Goal: Information Seeking & Learning: Learn about a topic

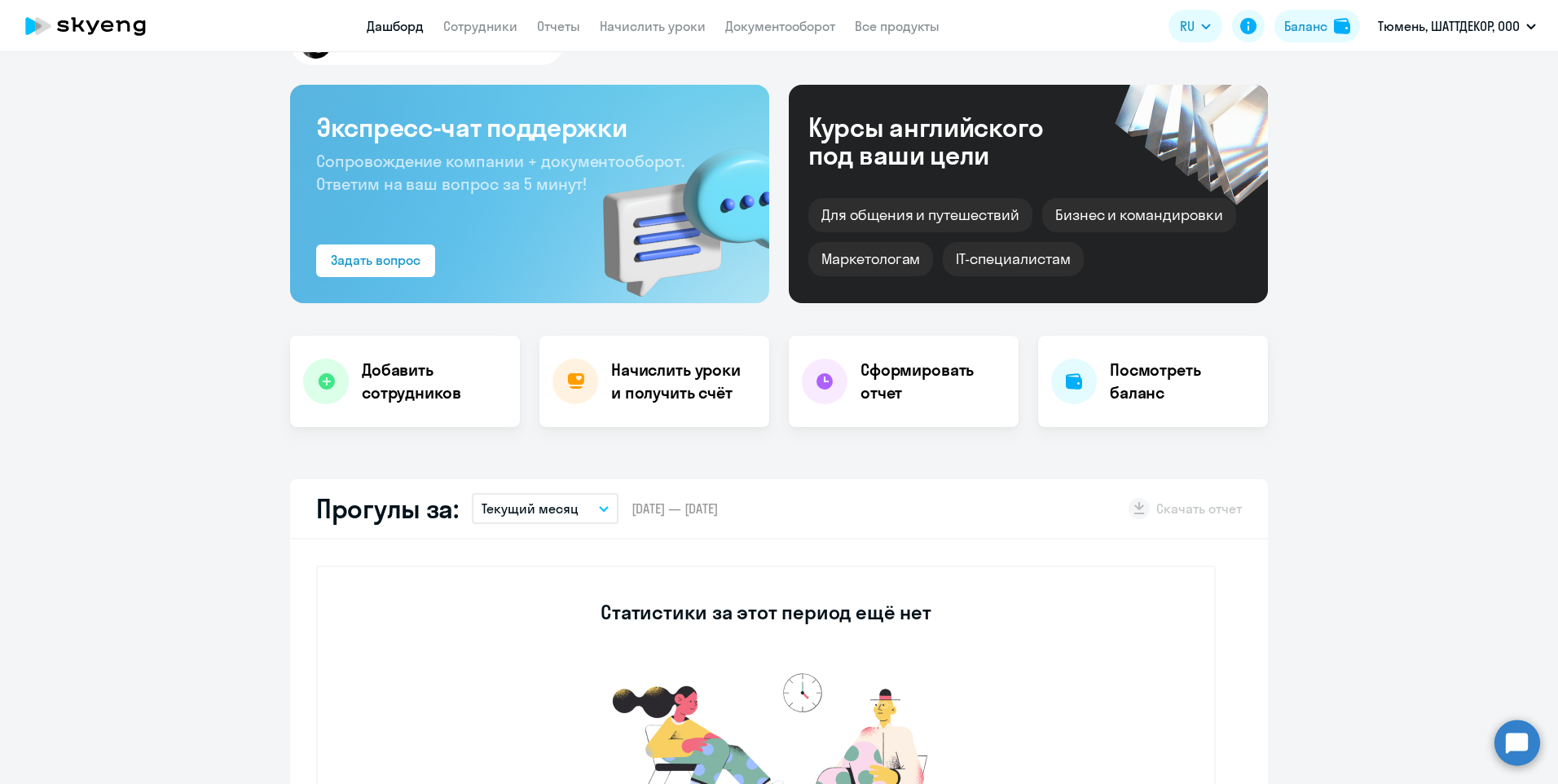
select select "30"
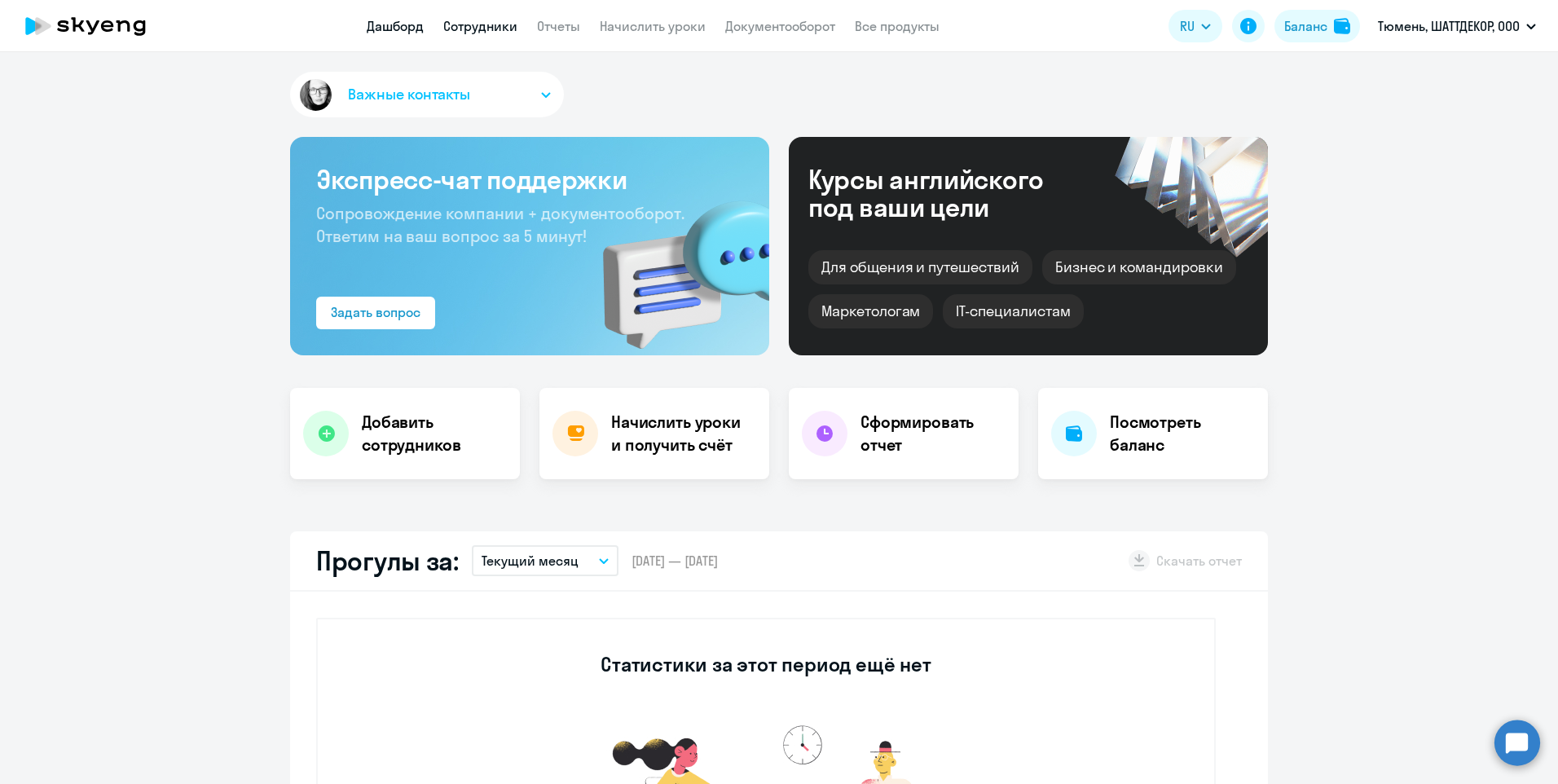
click at [474, 24] on link "Сотрудники" at bounding box center [479, 26] width 74 height 16
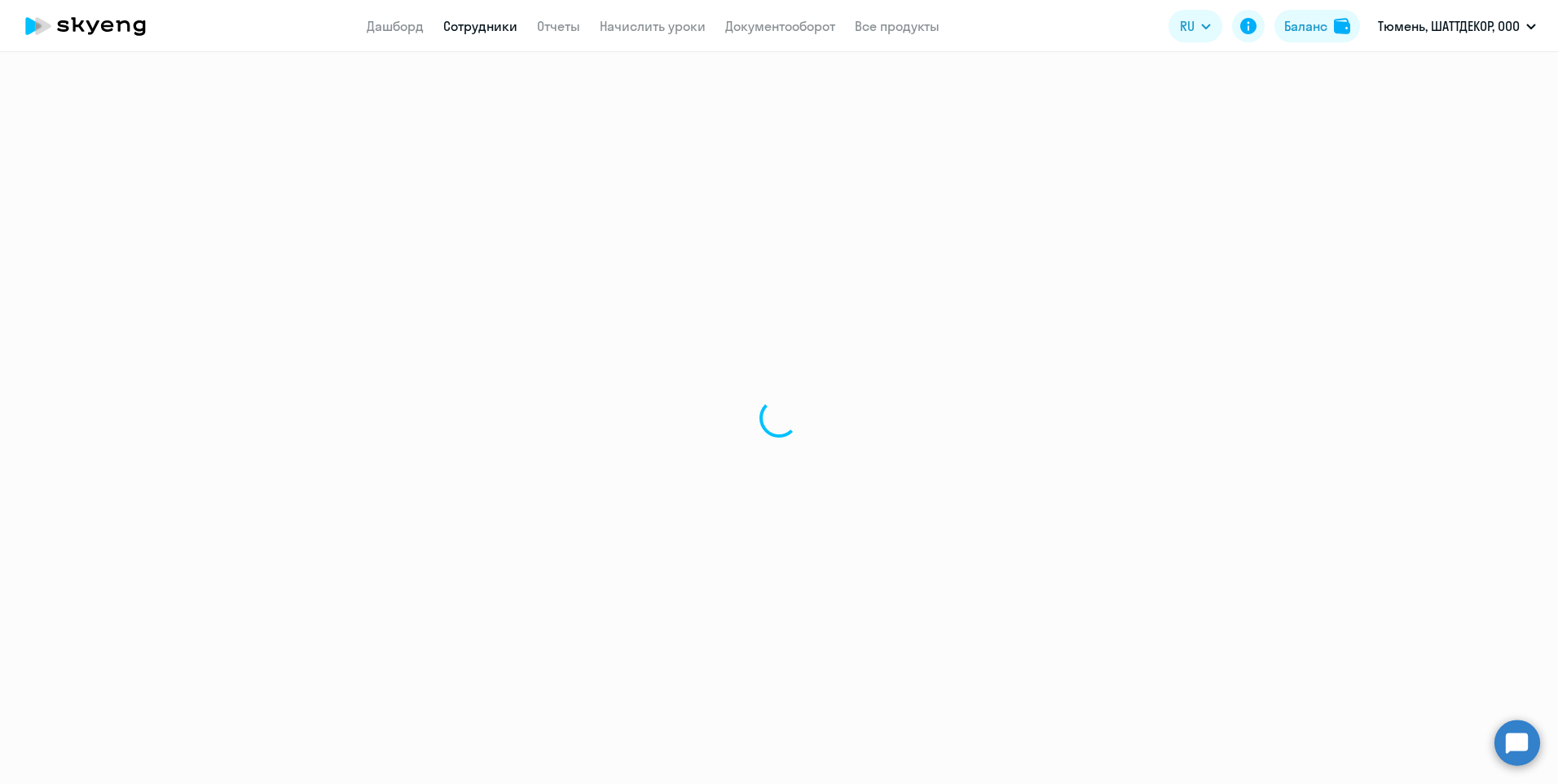
select select "30"
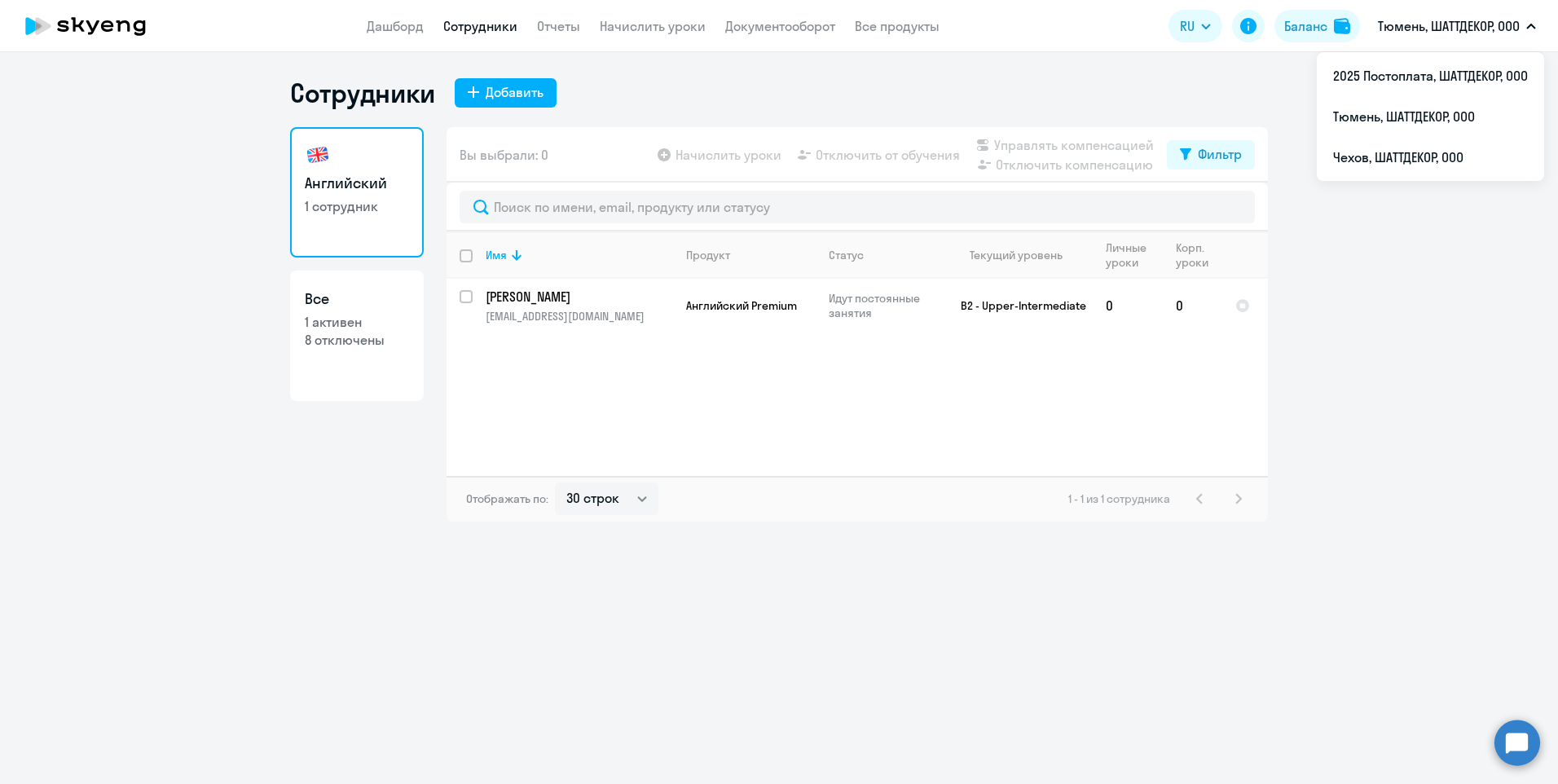
click at [1538, 28] on button "Тюмень, ШАТТДЕКОР, ООО" at bounding box center [1457, 26] width 174 height 39
click at [1407, 154] on li "Чехов, ШАТТДЕКОР, ООО" at bounding box center [1430, 157] width 227 height 40
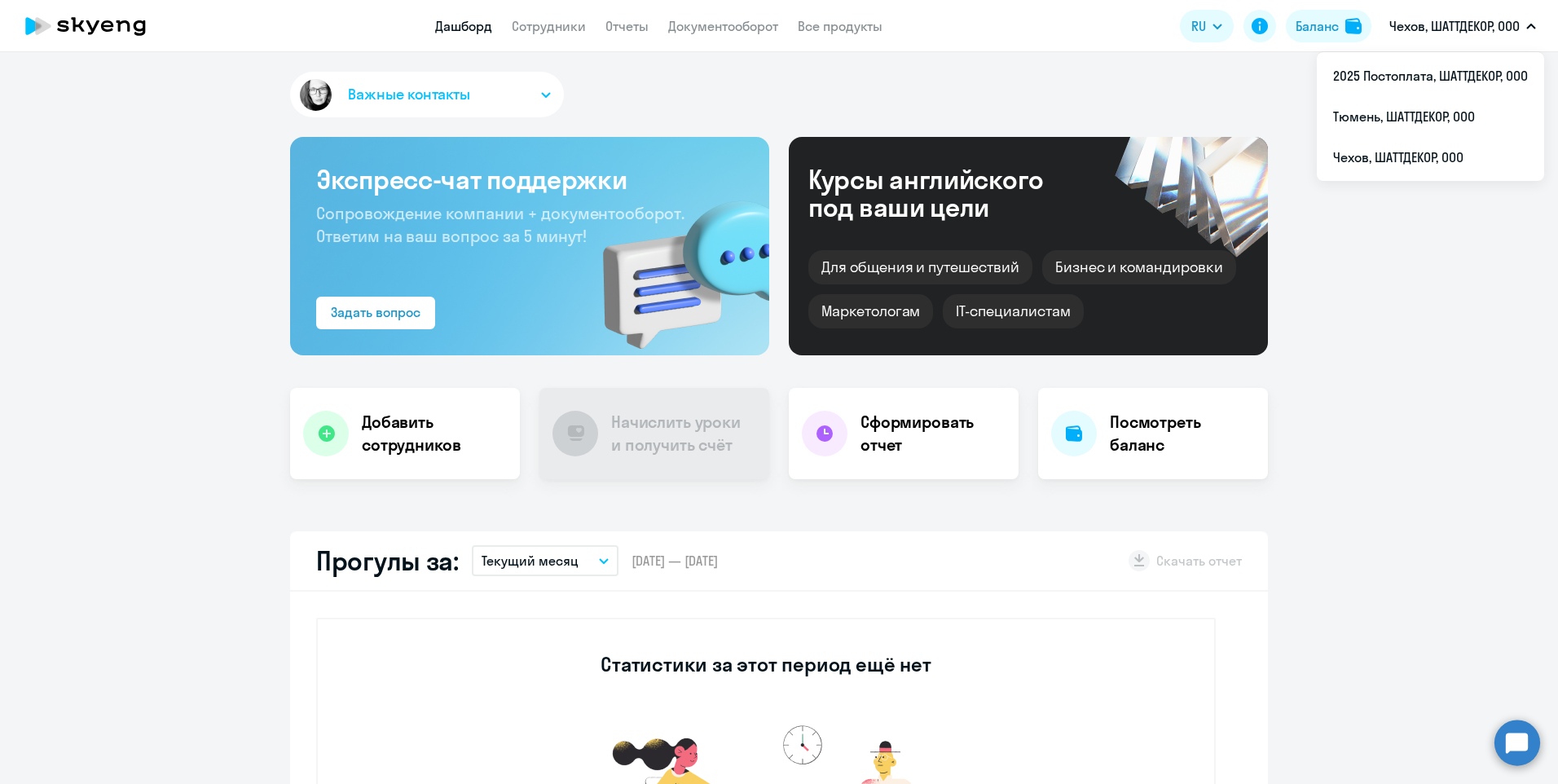
click at [1518, 31] on p "Чехов, ШАТТДЕКОР, ООО" at bounding box center [1454, 26] width 130 height 19
click at [1523, 25] on button "Чехов, ШАТТДЕКОР, ООО" at bounding box center [1463, 26] width 163 height 39
click at [1474, 82] on li "2025 Постоплата, ШАТТДЕКОР, ООО" at bounding box center [1430, 76] width 227 height 40
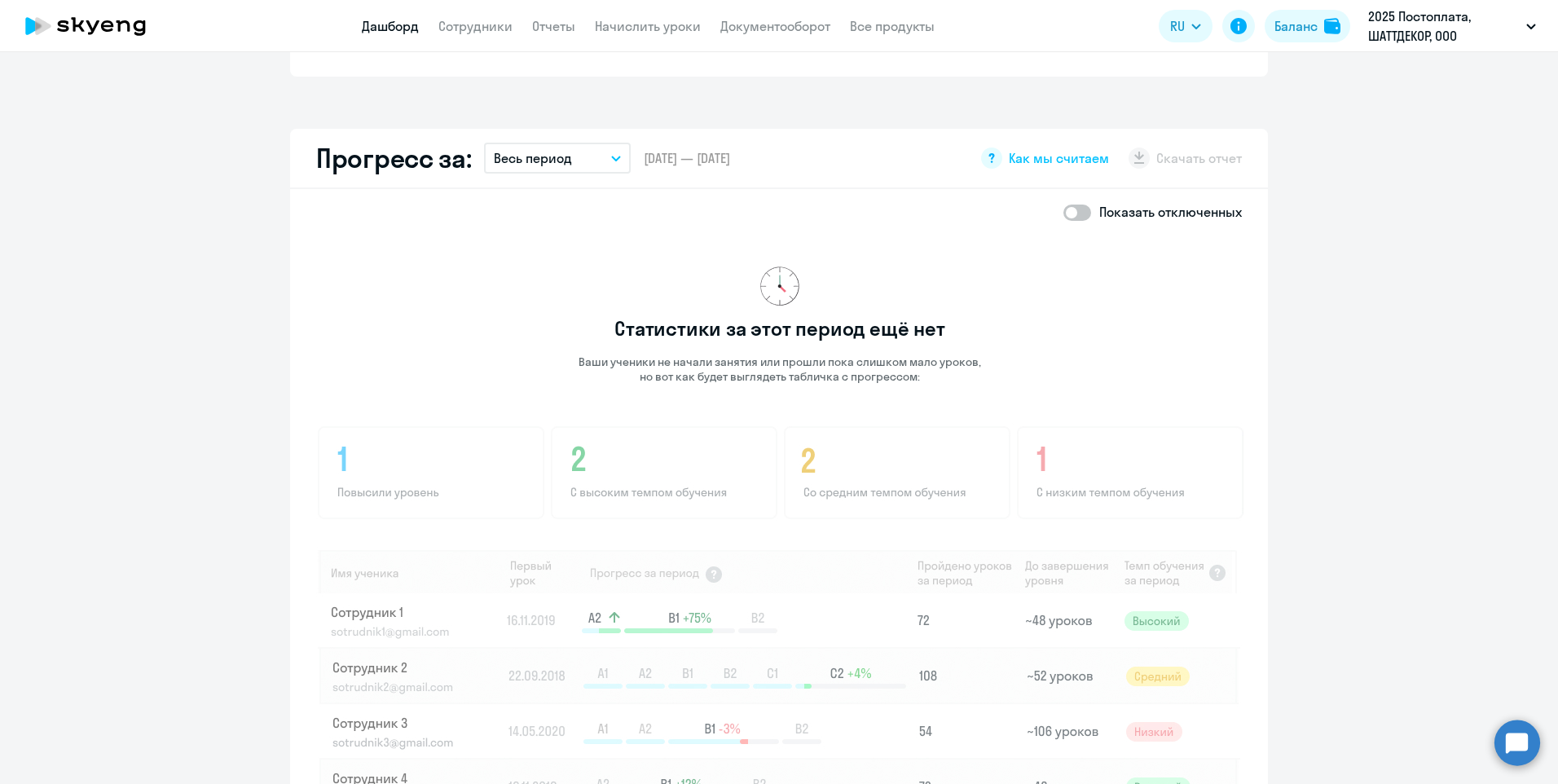
scroll to position [652, 0]
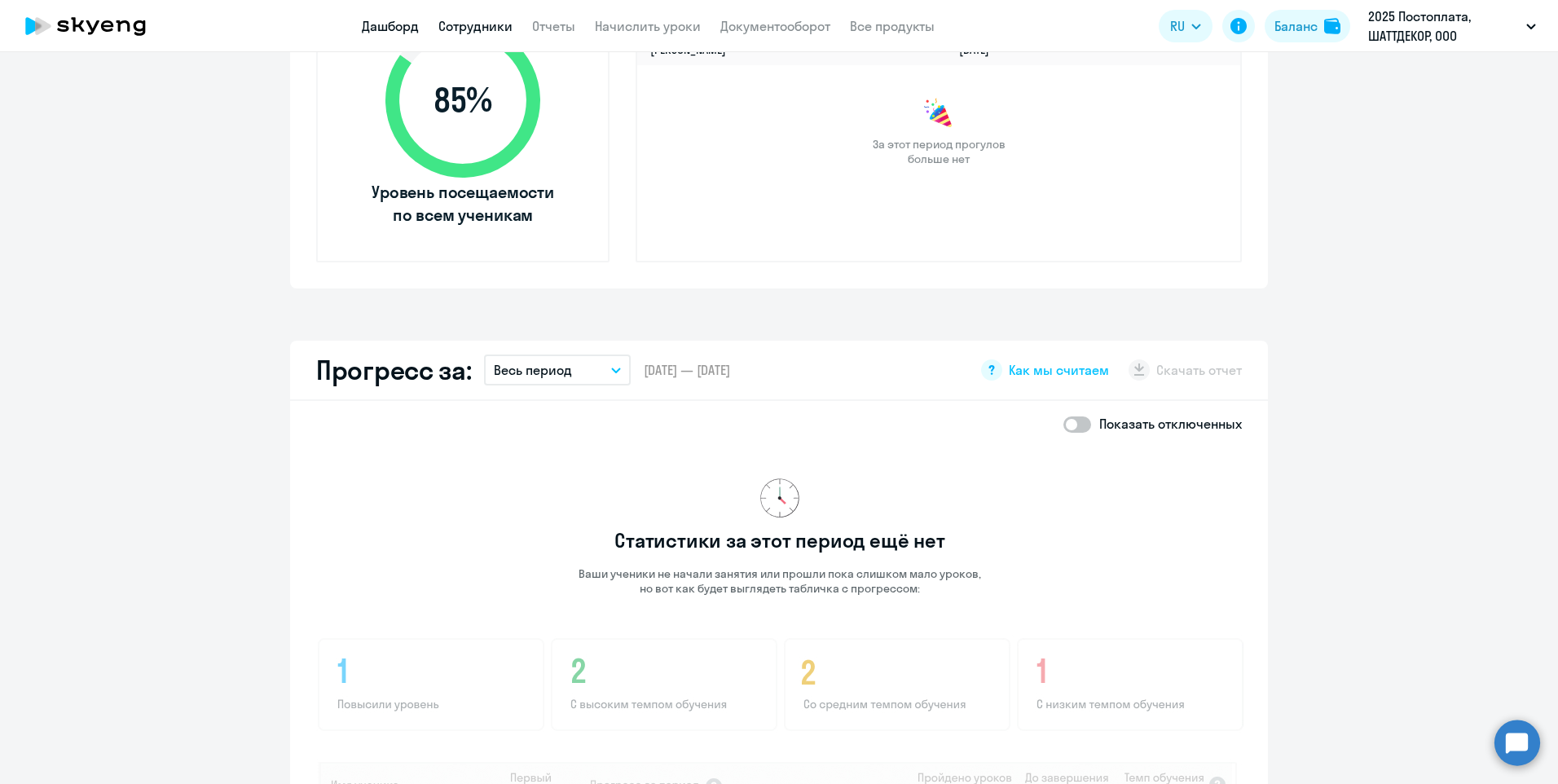
click at [480, 24] on link "Сотрудники" at bounding box center [475, 26] width 74 height 16
select select "30"
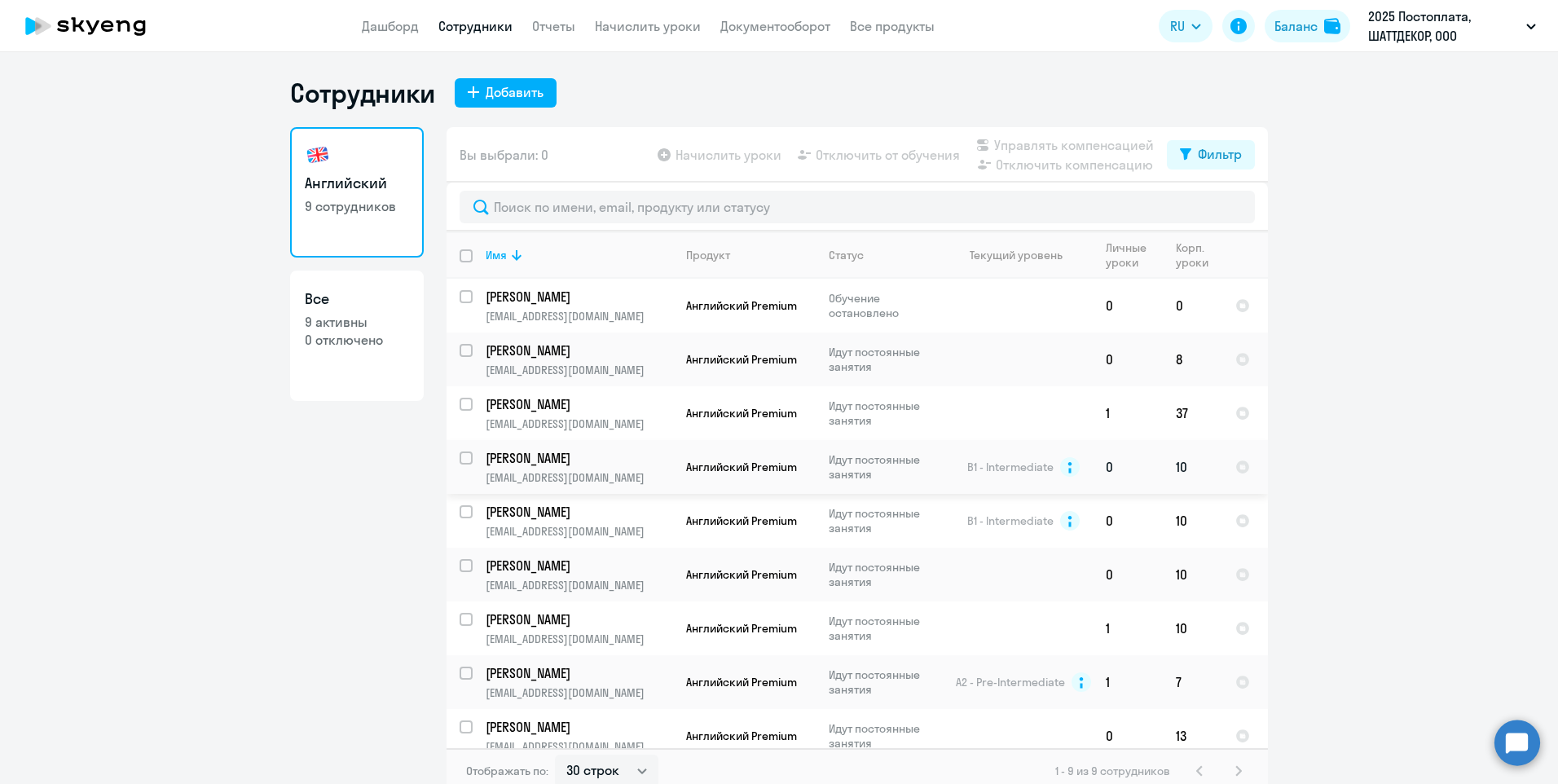
click at [529, 468] on td "[PERSON_NAME] [PERSON_NAME][EMAIL_ADDRESS][DOMAIN_NAME]" at bounding box center [572, 467] width 200 height 54
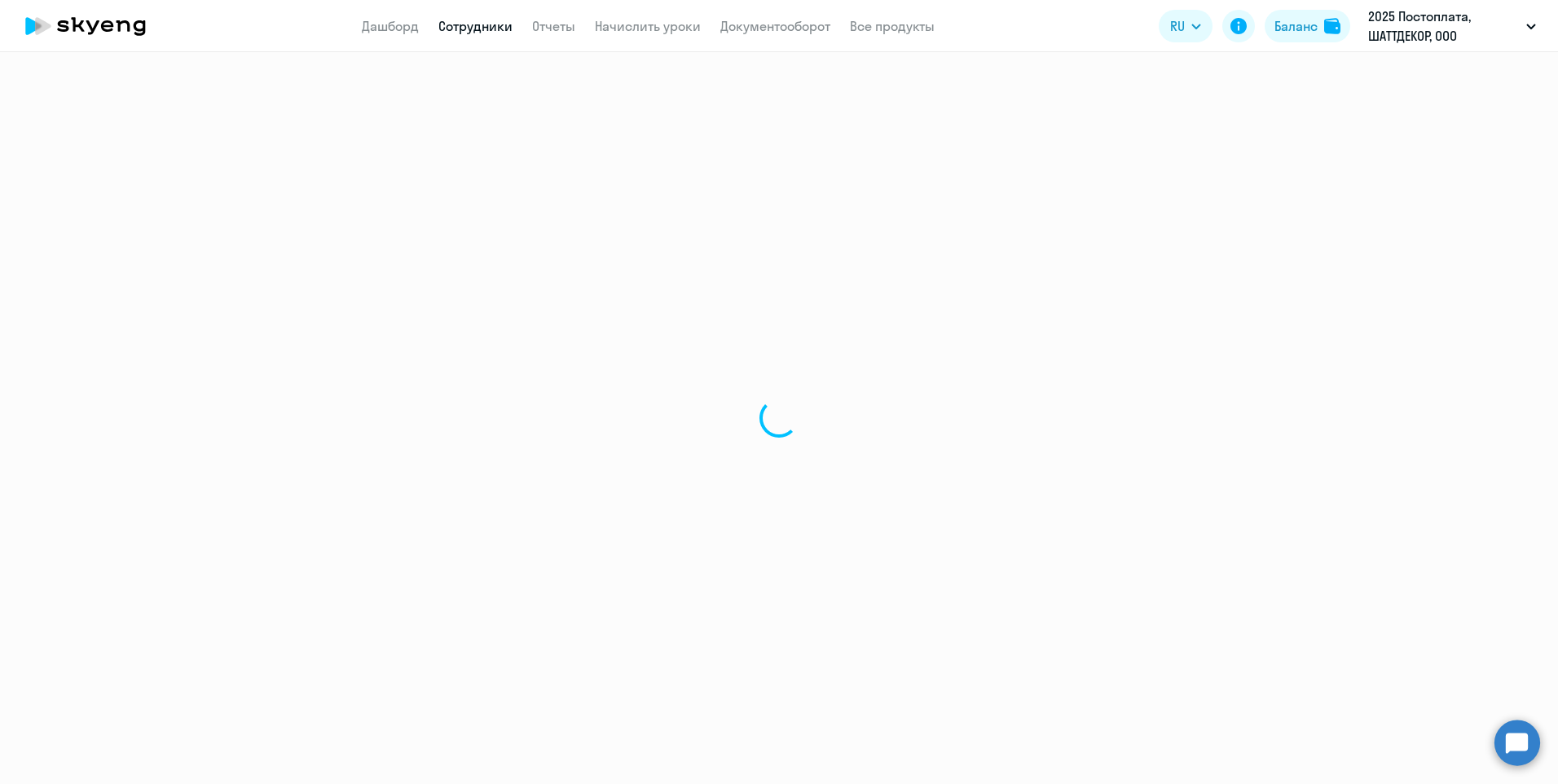
select select "english"
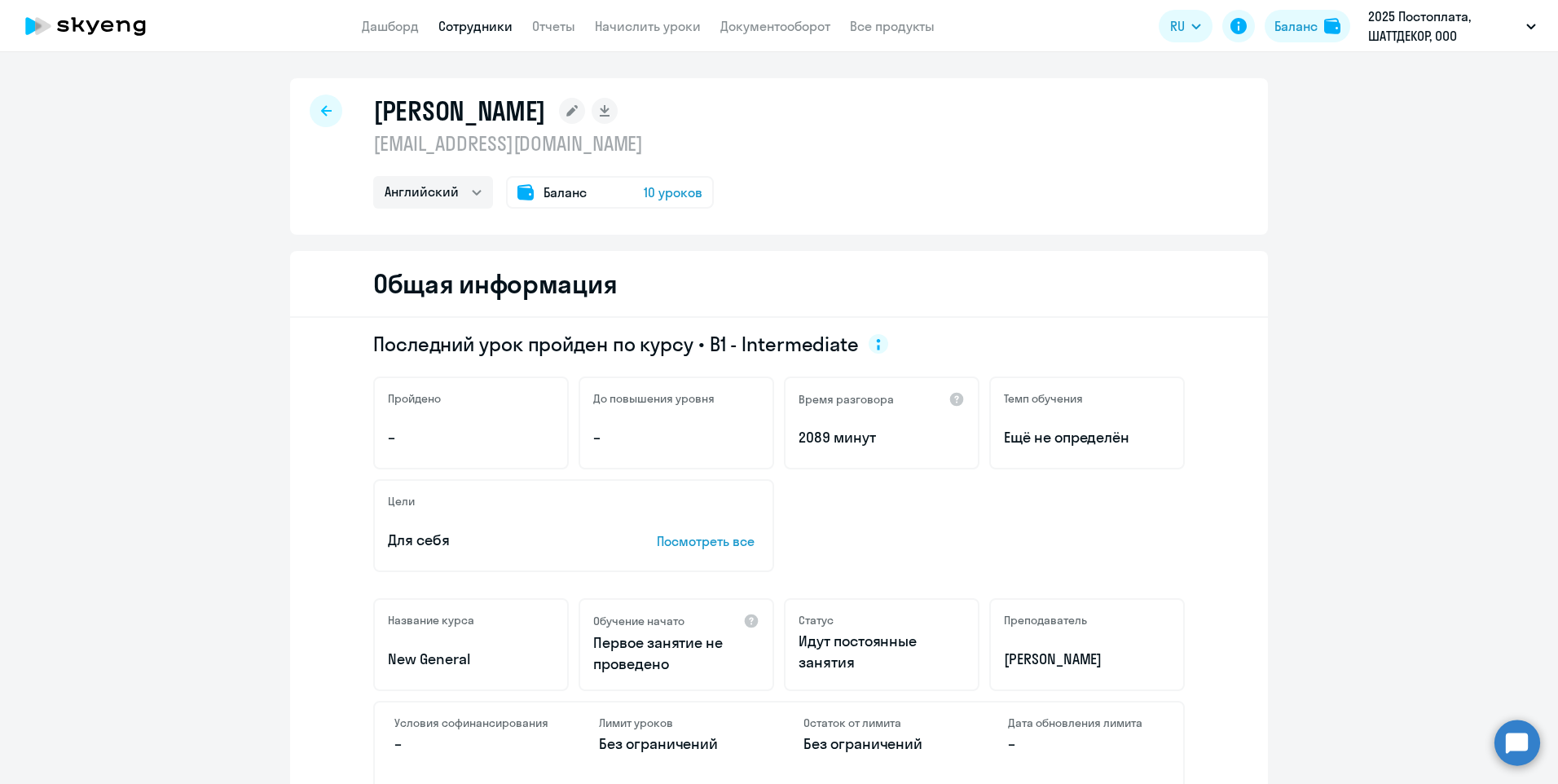
click at [321, 113] on icon at bounding box center [326, 110] width 11 height 11
select select "30"
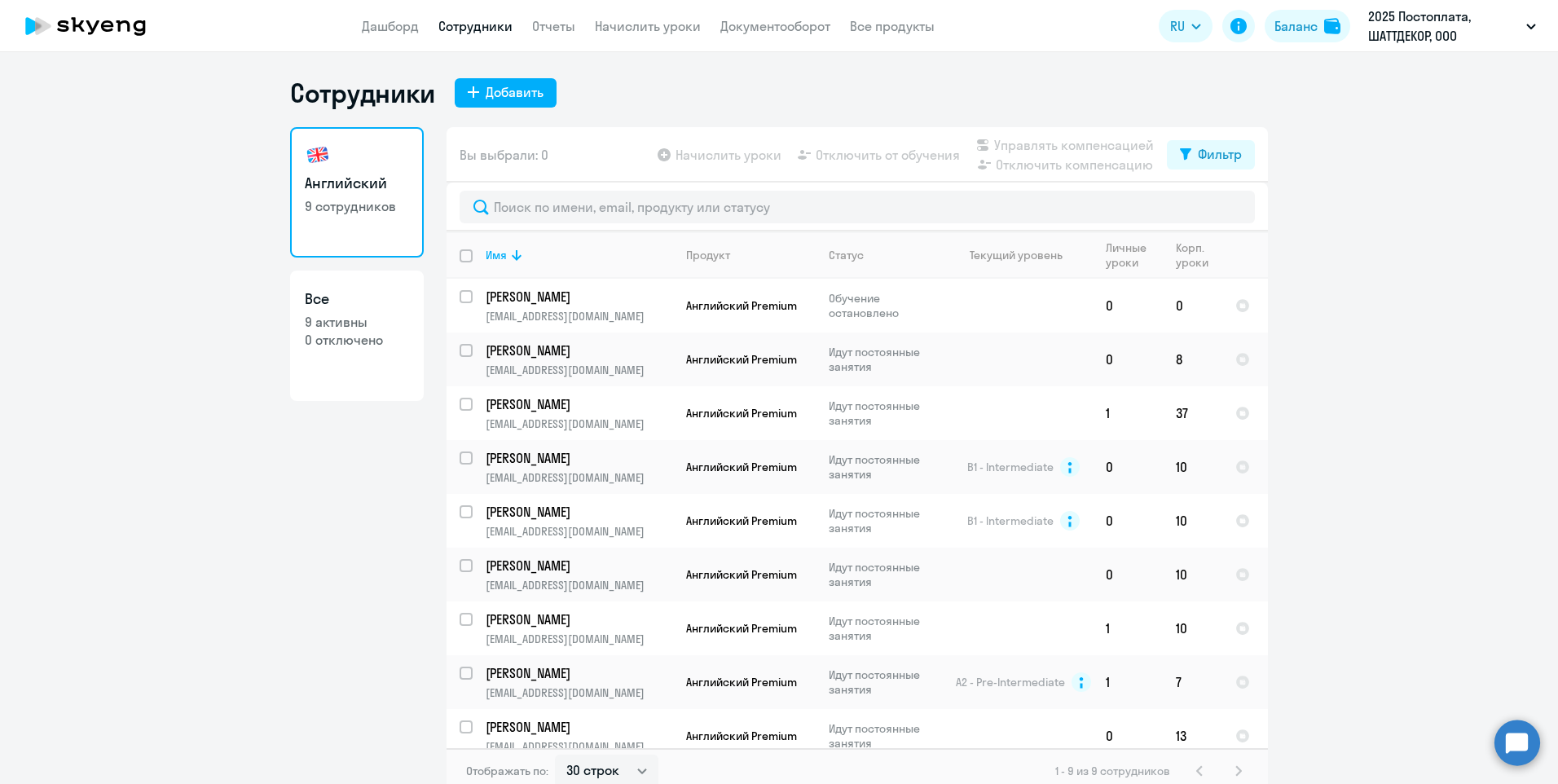
click at [1229, 769] on div "1 - 9 из 9 сотрудников" at bounding box center [1151, 771] width 193 height 19
